Goal: Information Seeking & Learning: Learn about a topic

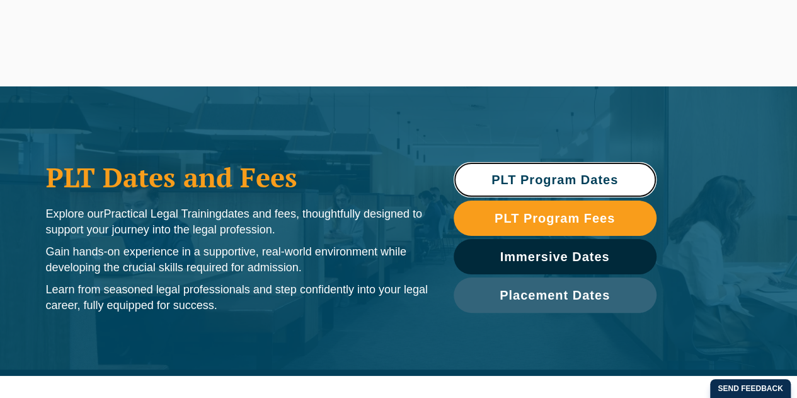
click at [591, 187] on link "PLT Program Dates" at bounding box center [555, 179] width 203 height 35
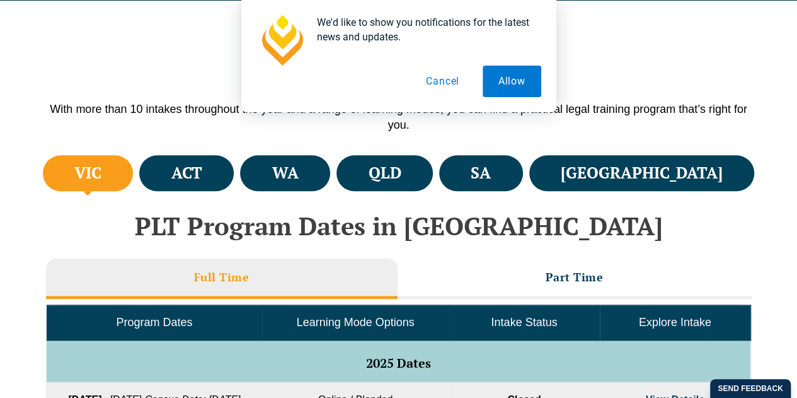
scroll to position [376, 0]
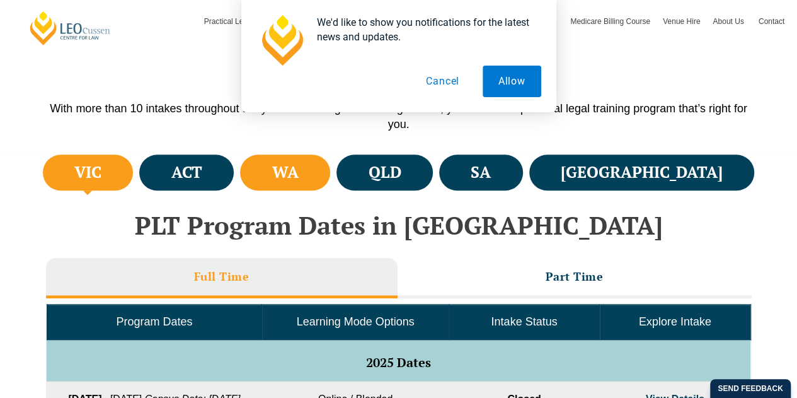
click at [330, 168] on li "WA" at bounding box center [285, 172] width 90 height 36
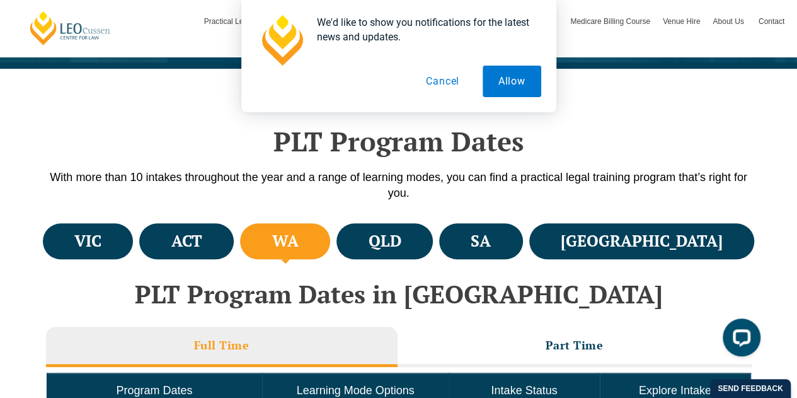
scroll to position [187, 0]
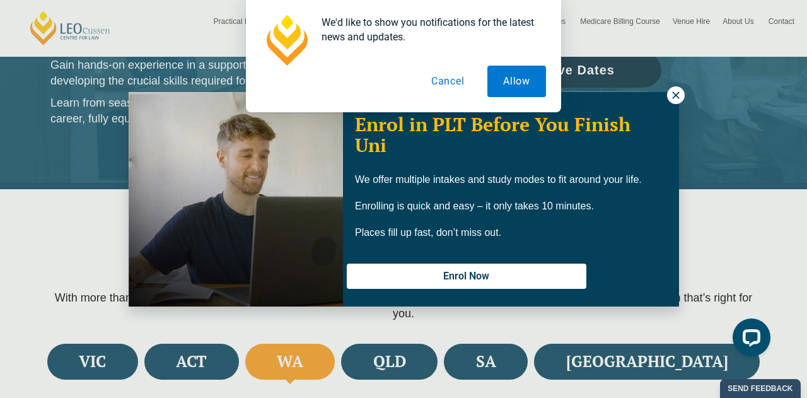
click at [673, 98] on div "We'd like to show you notifications for the latest news and updates. Allow Canc…" at bounding box center [403, 56] width 807 height 112
click at [676, 93] on div "We'd like to show you notifications for the latest news and updates. Allow Canc…" at bounding box center [403, 56] width 807 height 112
click at [451, 84] on button "Cancel" at bounding box center [447, 82] width 65 height 32
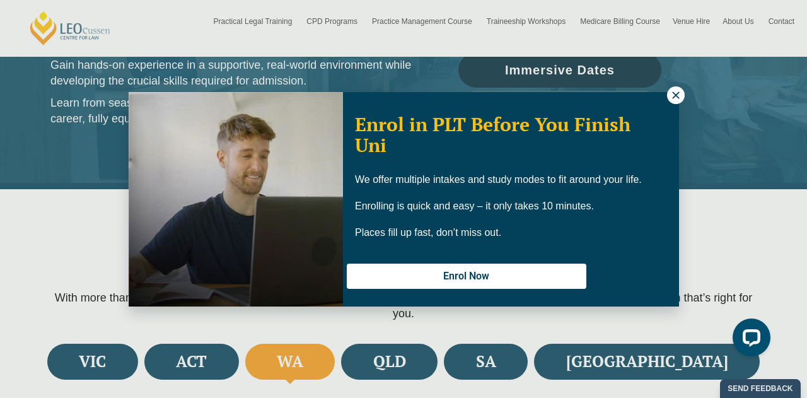
click at [676, 93] on icon at bounding box center [675, 95] width 11 height 11
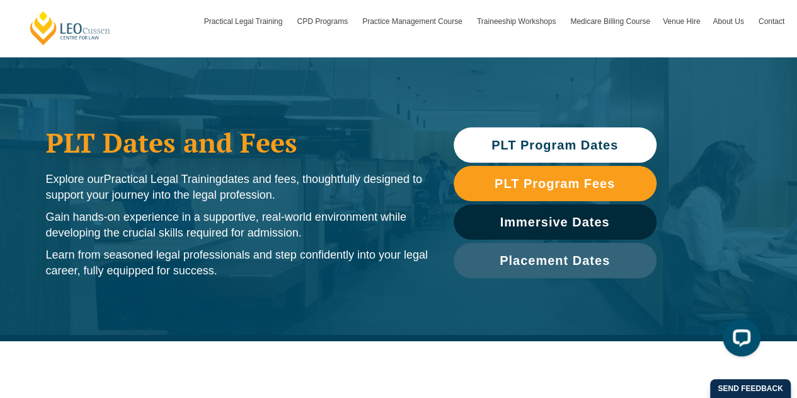
scroll to position [0, 0]
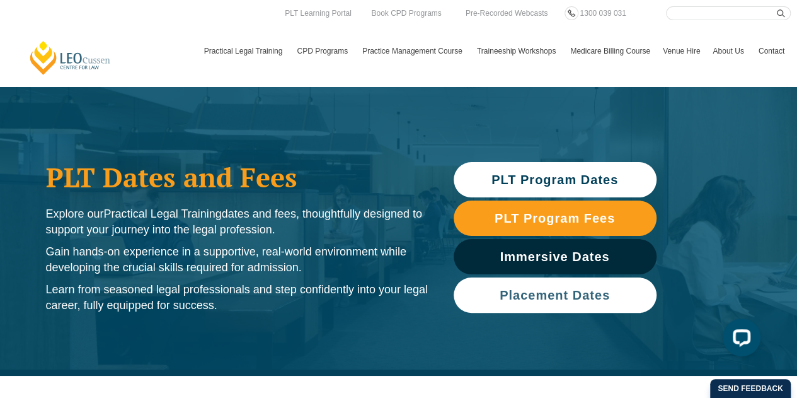
click at [577, 300] on span "Placement Dates" at bounding box center [555, 295] width 110 height 13
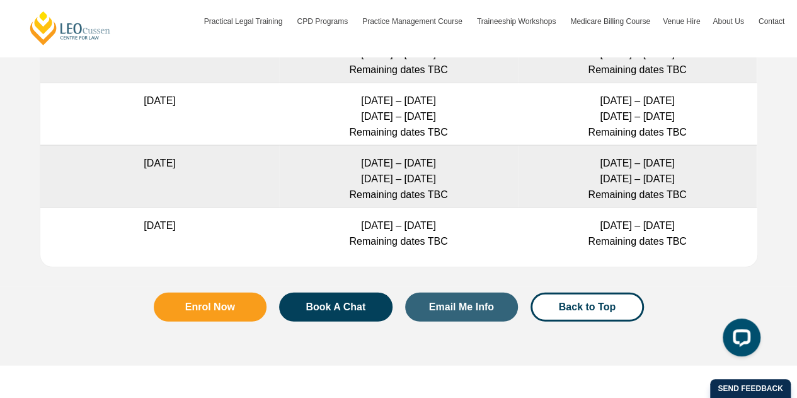
scroll to position [4155, 0]
